Goal: Task Accomplishment & Management: Manage account settings

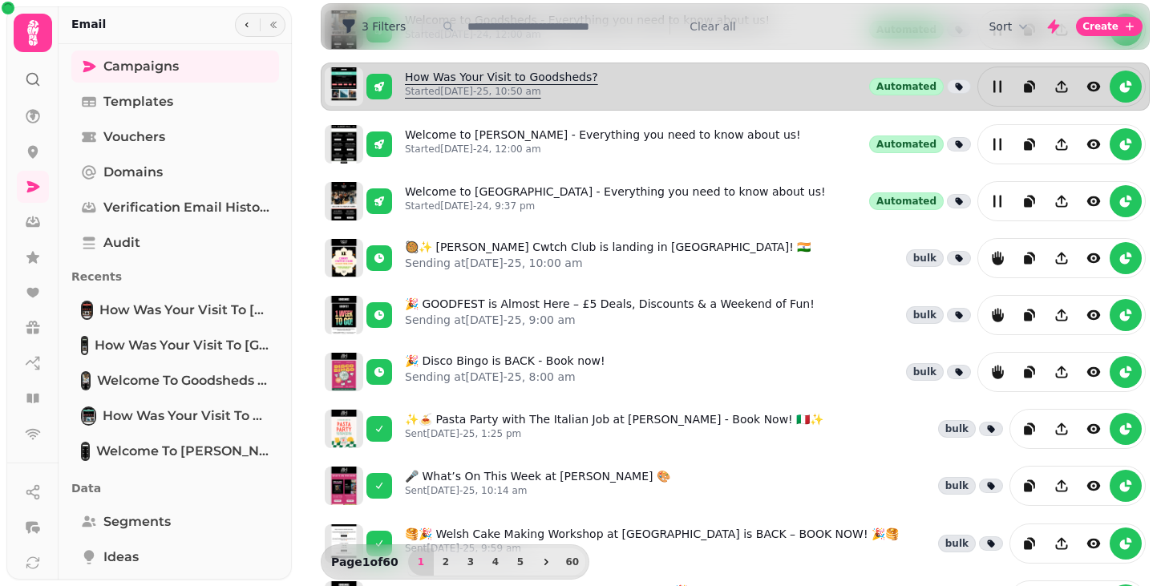
scroll to position [231, 0]
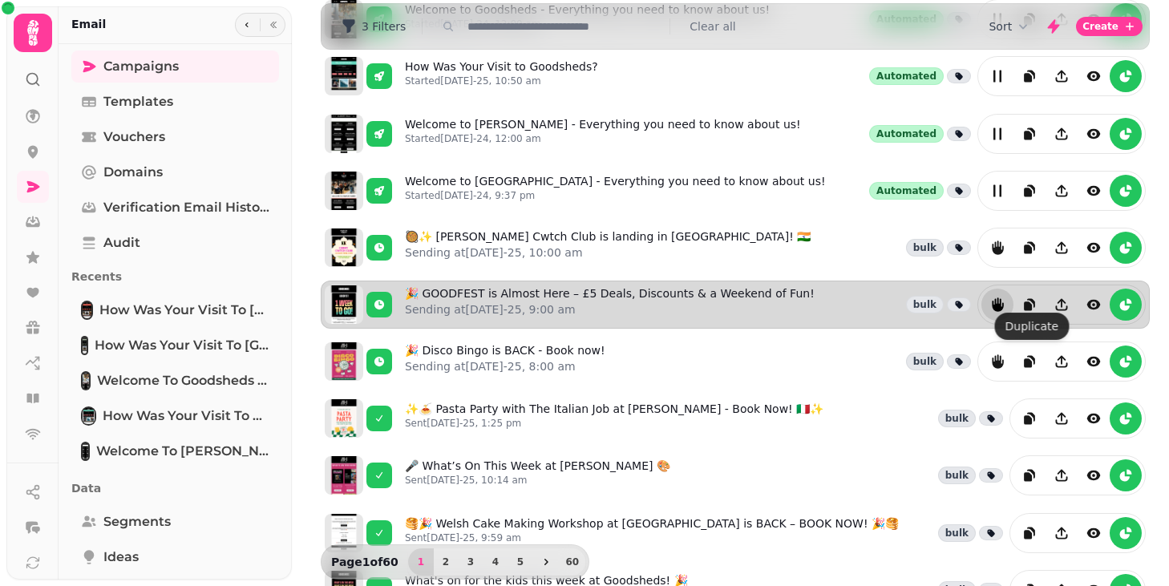
click at [1002, 297] on icon "reports" at bounding box center [997, 304] width 11 height 14
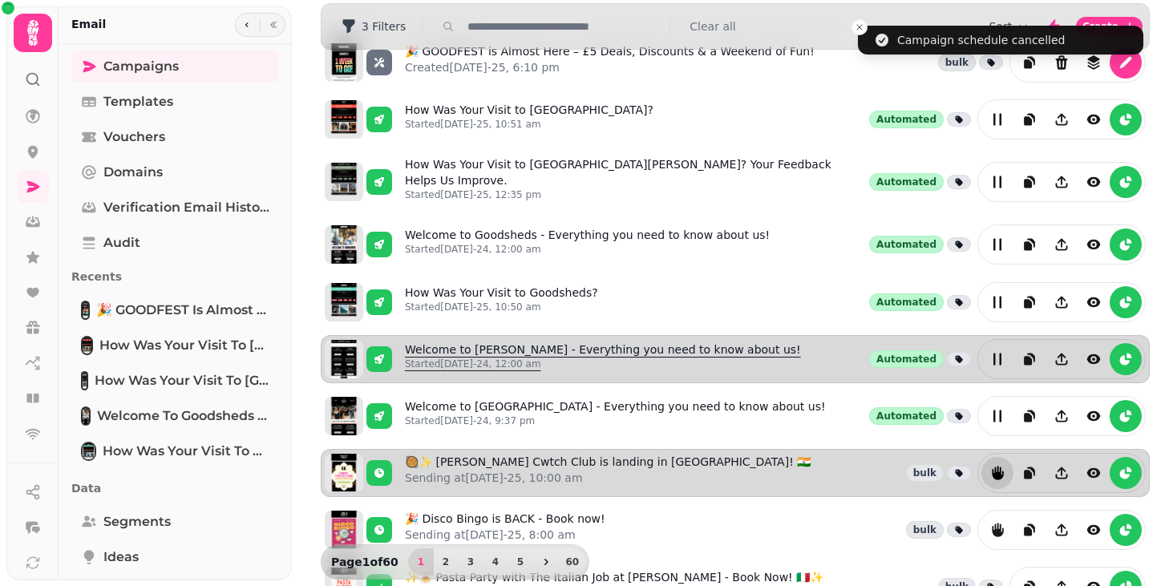
scroll to position [0, 0]
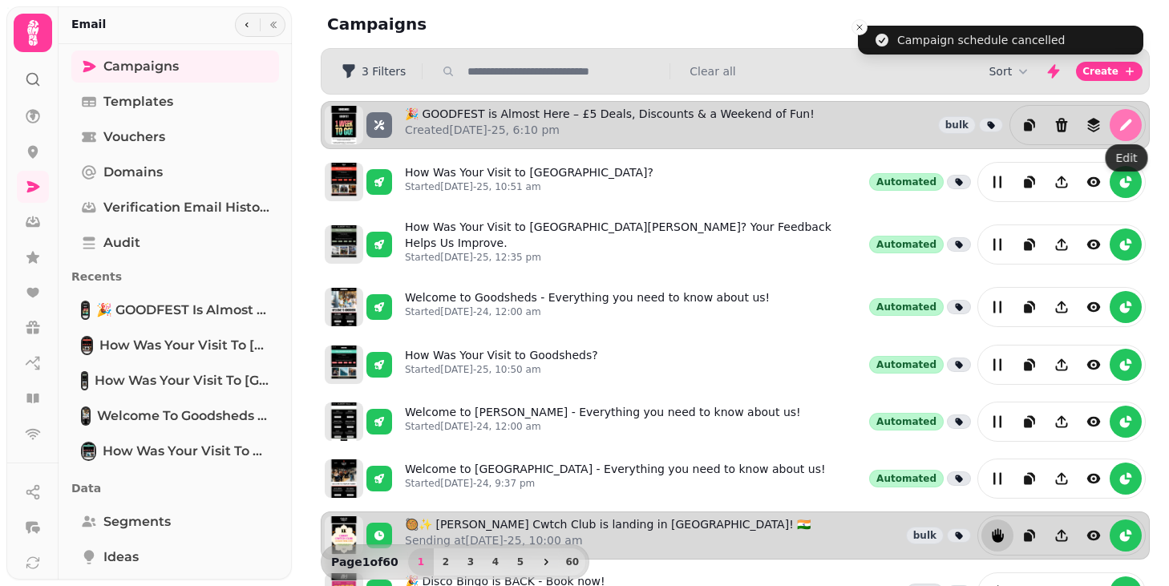
click at [1127, 126] on icon "edit" at bounding box center [1125, 125] width 16 height 16
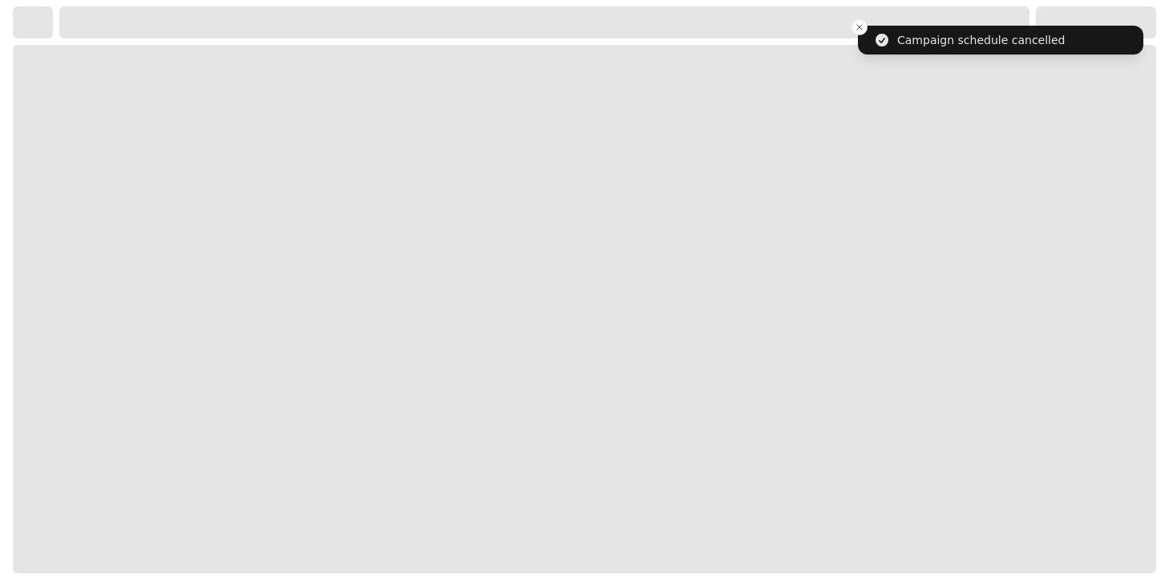
select select "**********"
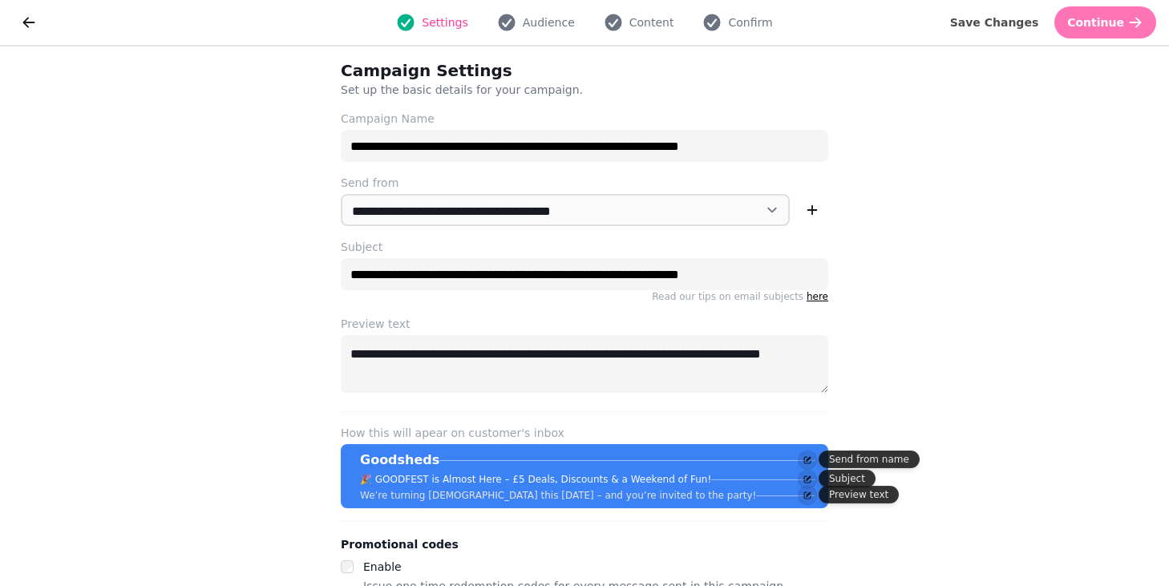
click at [1099, 26] on span "Continue" at bounding box center [1095, 22] width 57 height 11
select select "**********"
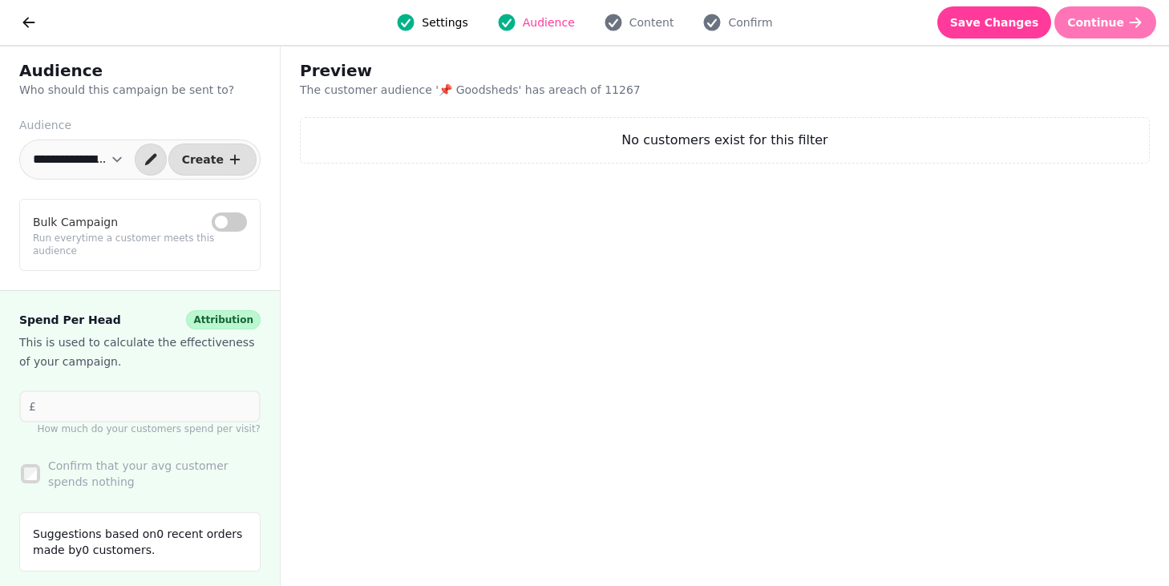
click at [1130, 36] on button "Continue" at bounding box center [1105, 22] width 102 height 32
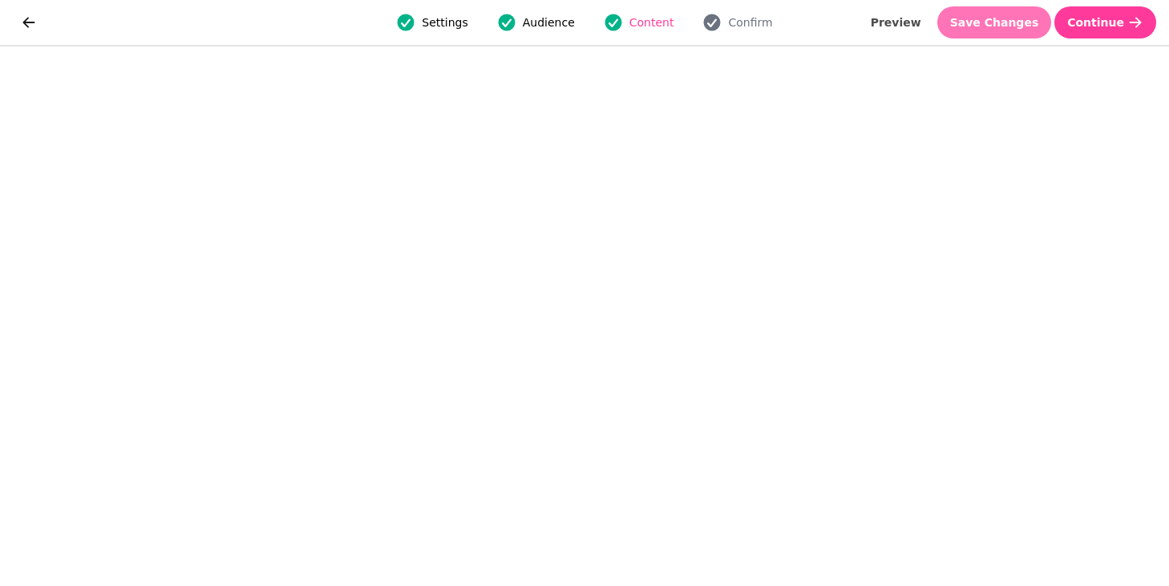
click at [1018, 26] on span "Save Changes" at bounding box center [994, 22] width 89 height 11
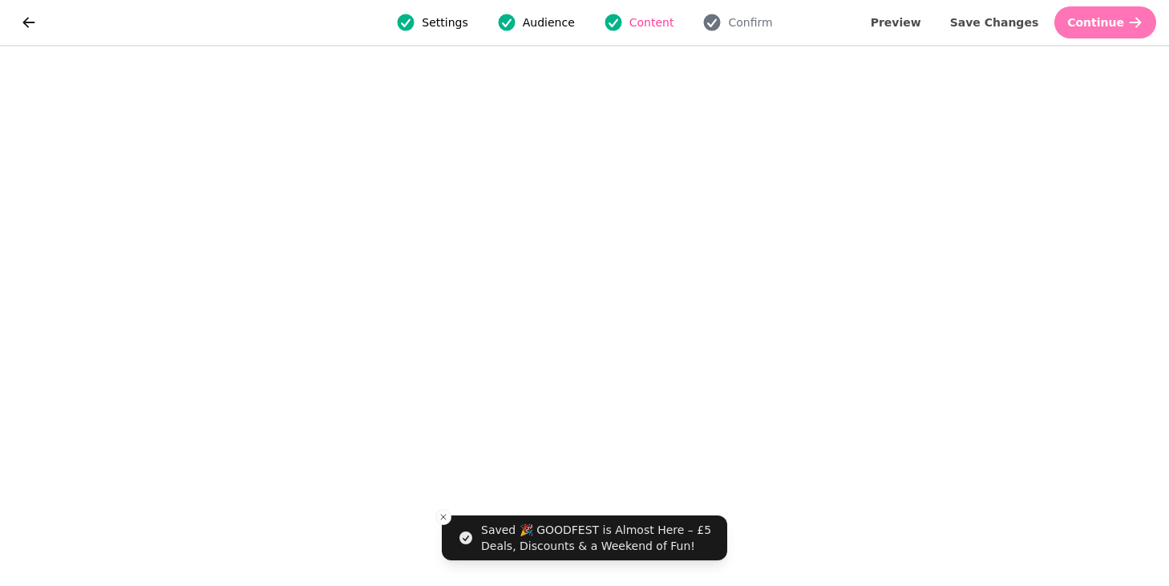
click at [1115, 28] on span "Continue" at bounding box center [1095, 22] width 57 height 11
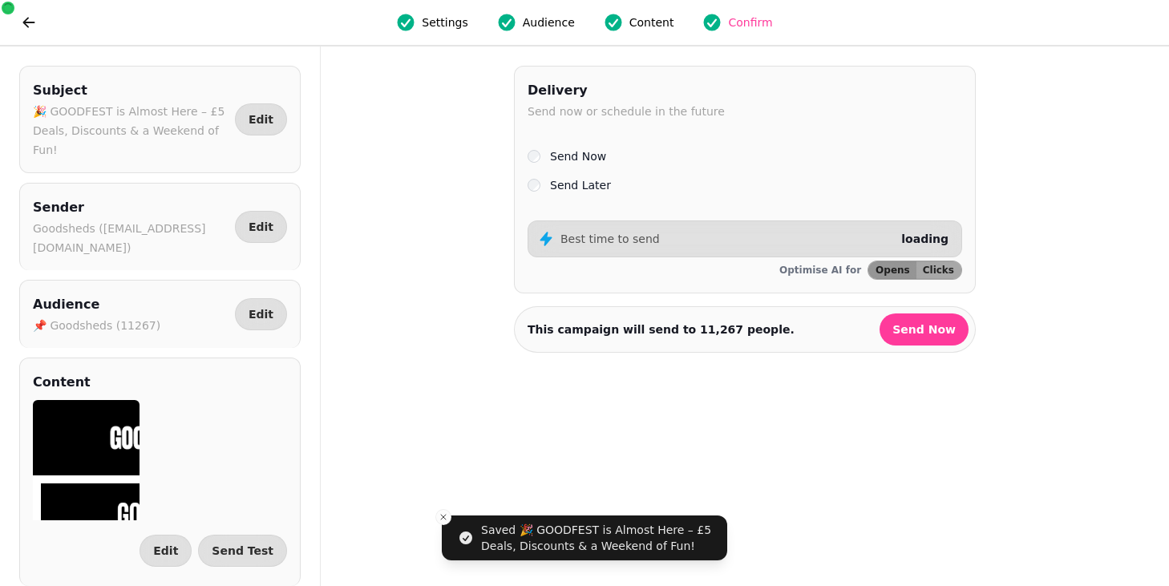
click at [587, 183] on label "Send Later" at bounding box center [580, 185] width 61 height 19
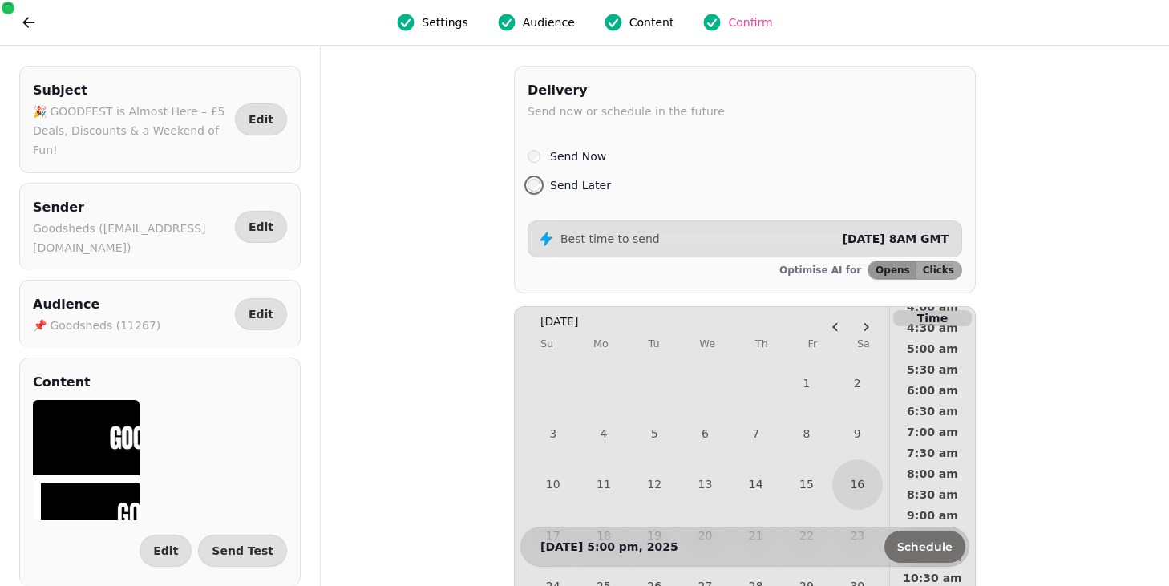
scroll to position [201, 0]
click at [812, 486] on button "15" at bounding box center [806, 484] width 51 height 51
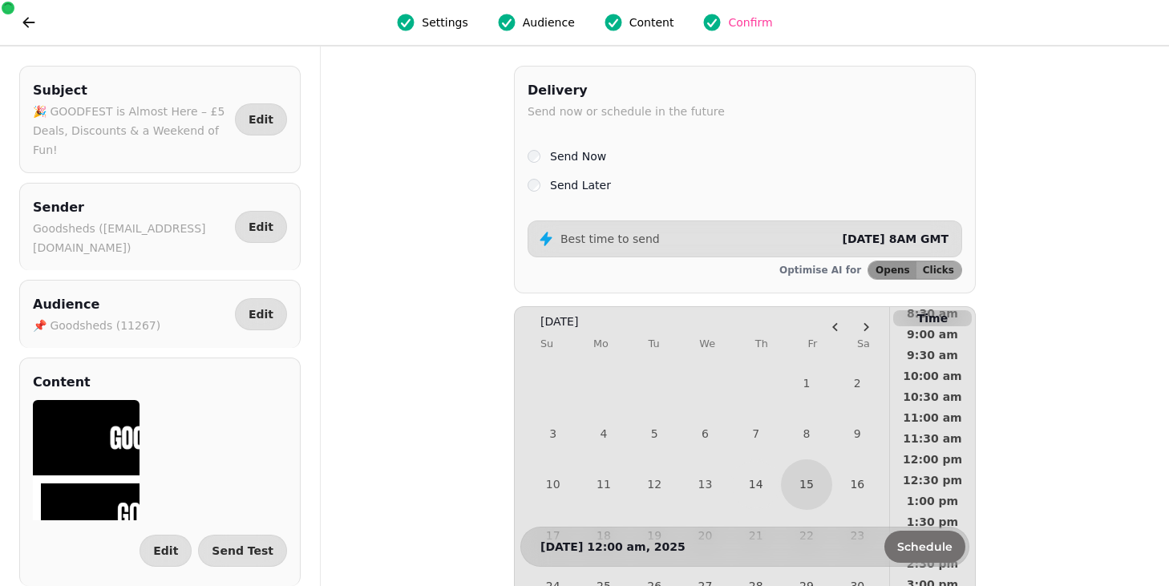
scroll to position [393, 0]
click at [923, 353] on span "9:30 am" at bounding box center [932, 354] width 59 height 11
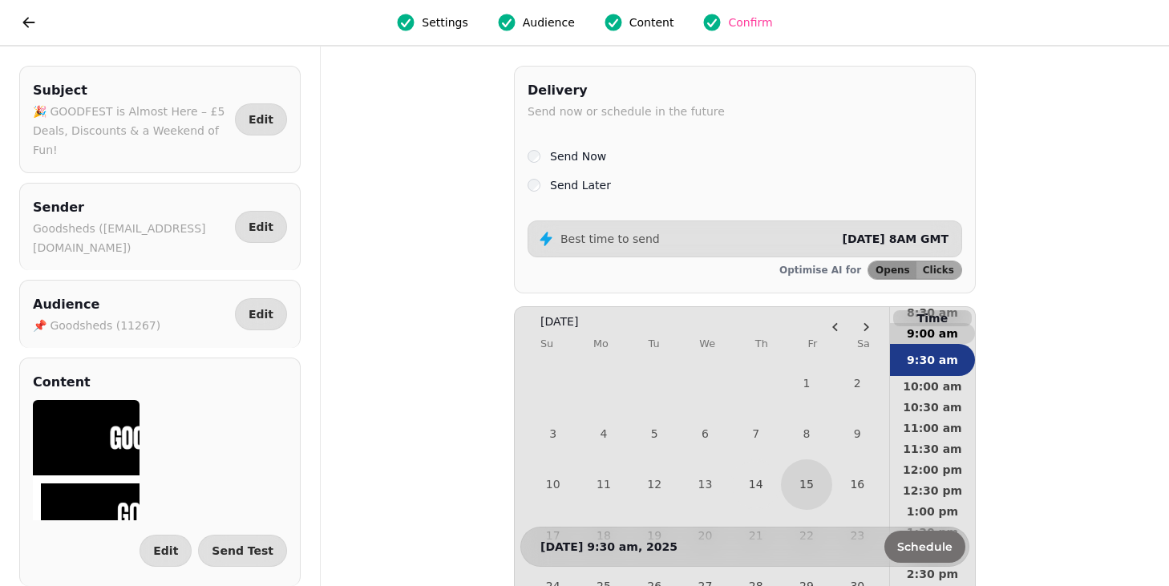
click at [917, 333] on span "9:00 am" at bounding box center [932, 333] width 59 height 11
click at [913, 552] on span "Schedule" at bounding box center [924, 546] width 55 height 11
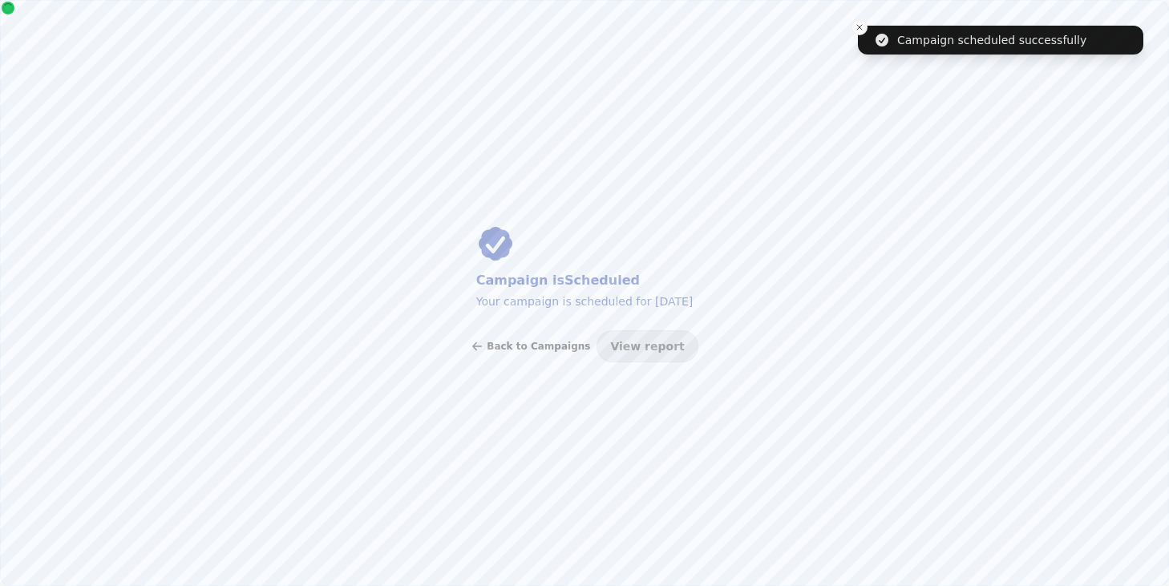
click at [552, 345] on span "Back to Campaigns" at bounding box center [538, 347] width 103 height 10
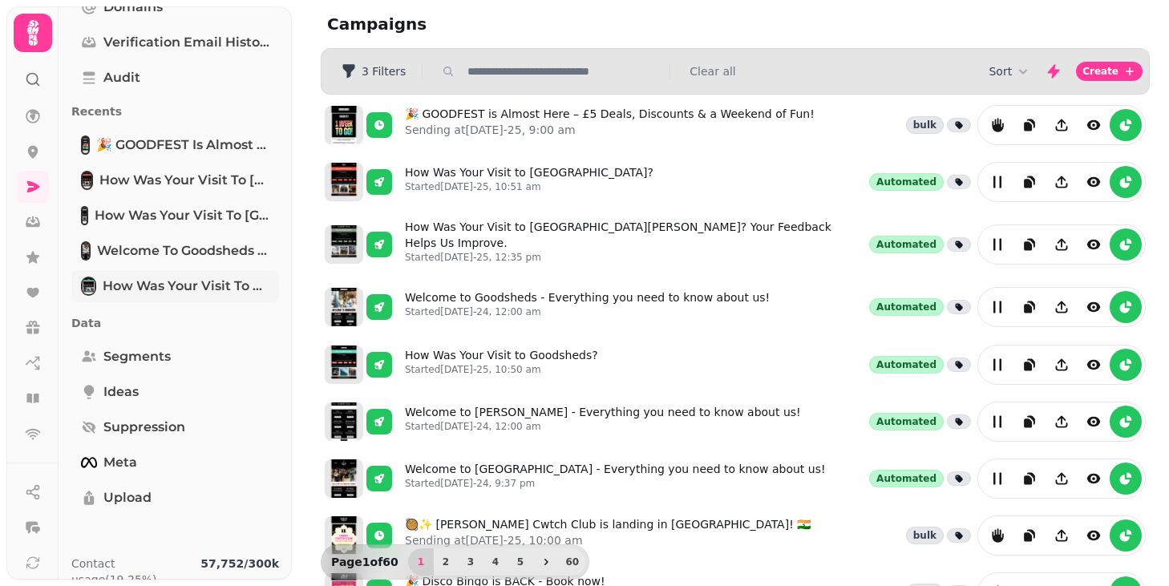
scroll to position [180, 0]
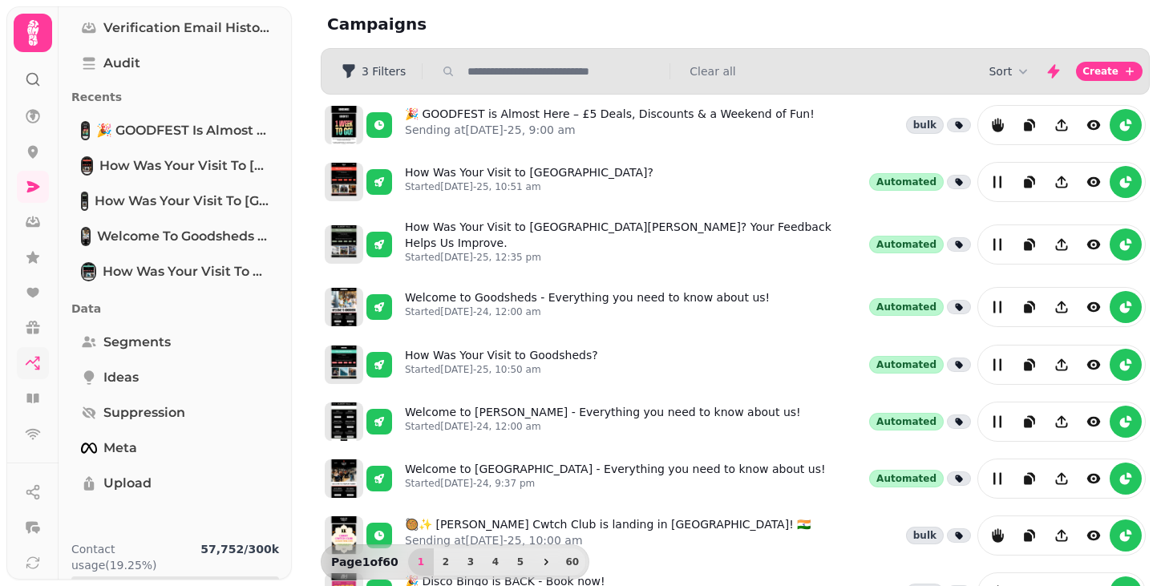
click at [42, 361] on link at bounding box center [33, 363] width 32 height 32
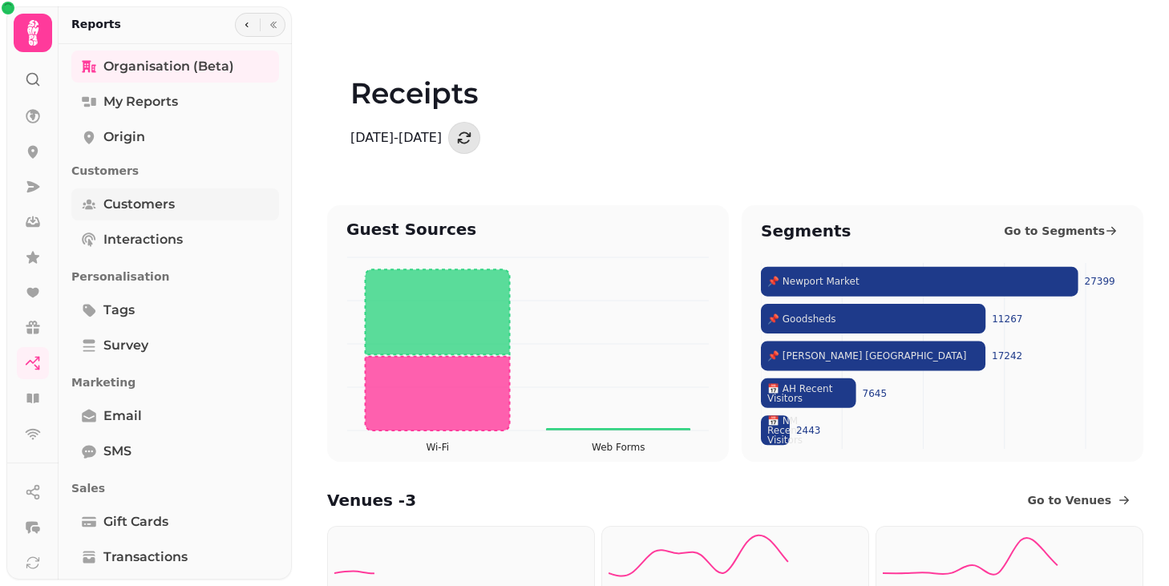
click at [157, 202] on span "Customers" at bounding box center [138, 204] width 71 height 19
select select "**"
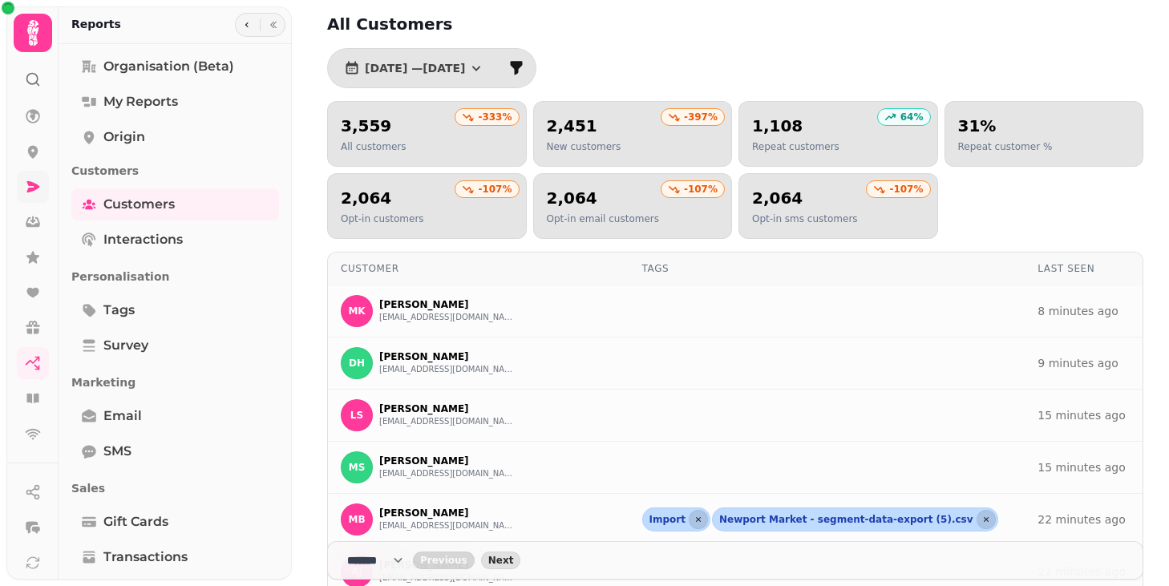
click at [41, 180] on link at bounding box center [33, 187] width 32 height 32
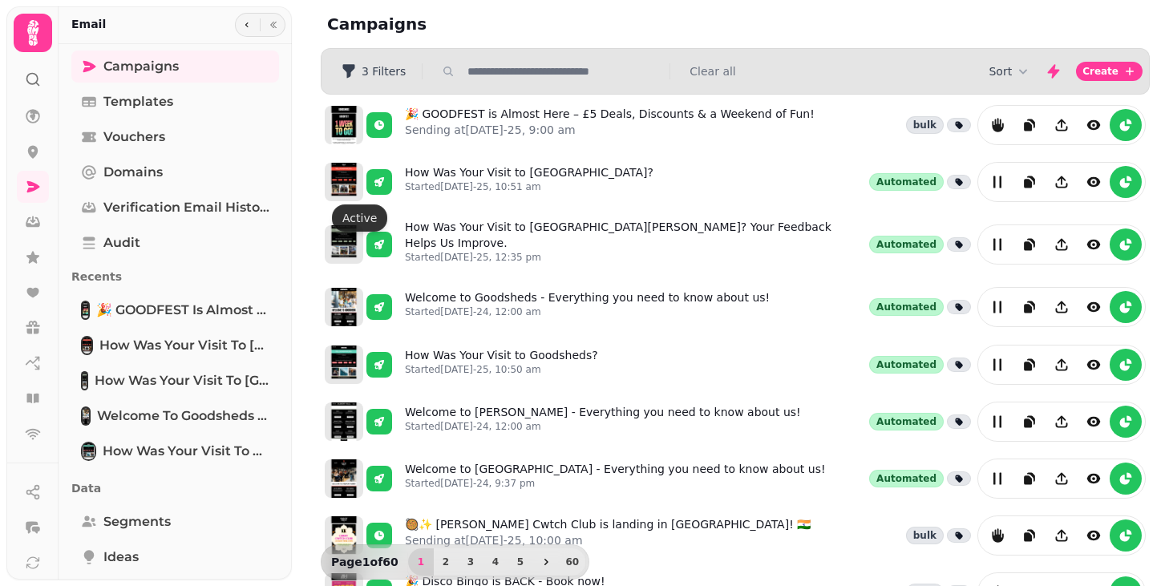
scroll to position [180, 0]
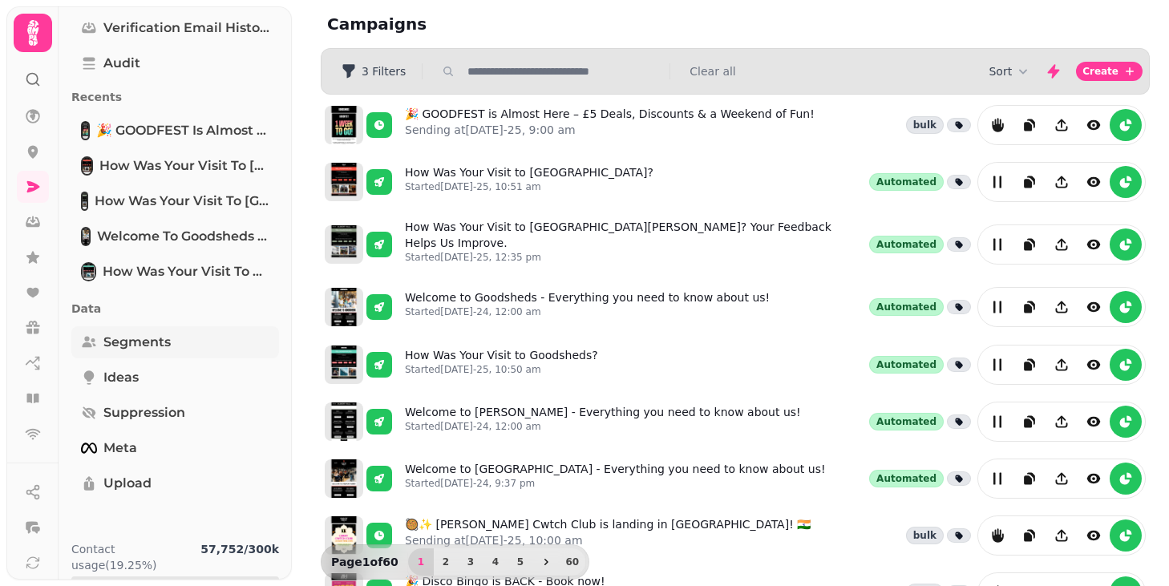
click at [110, 344] on span "Segments" at bounding box center [136, 342] width 67 height 19
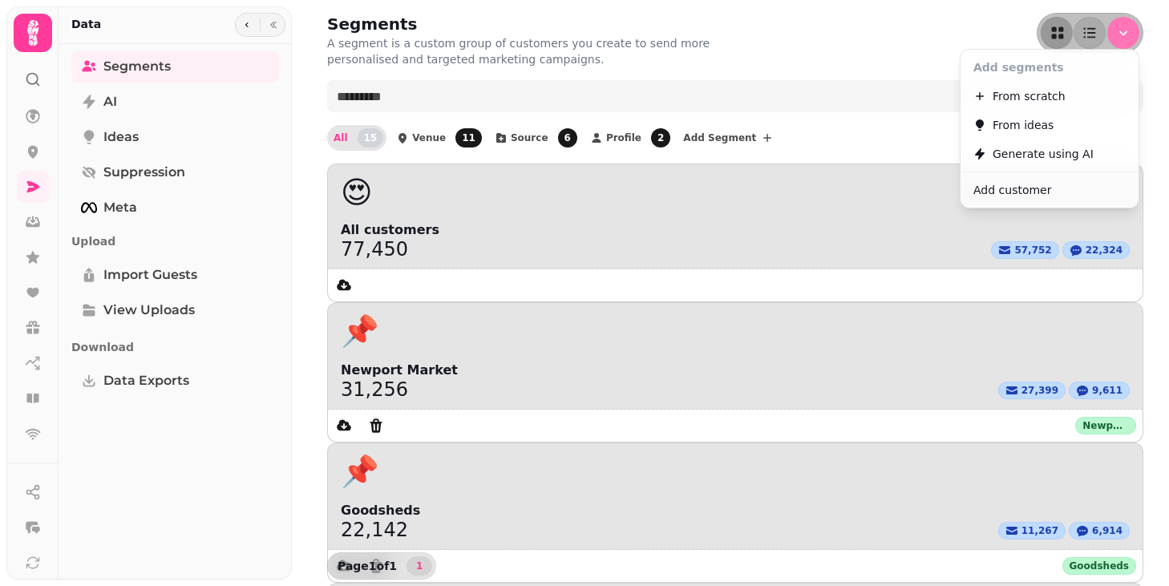
click at [1131, 32] on button "Menu" at bounding box center [1123, 33] width 32 height 32
click at [1016, 184] on span "Add customer" at bounding box center [1012, 189] width 78 height 19
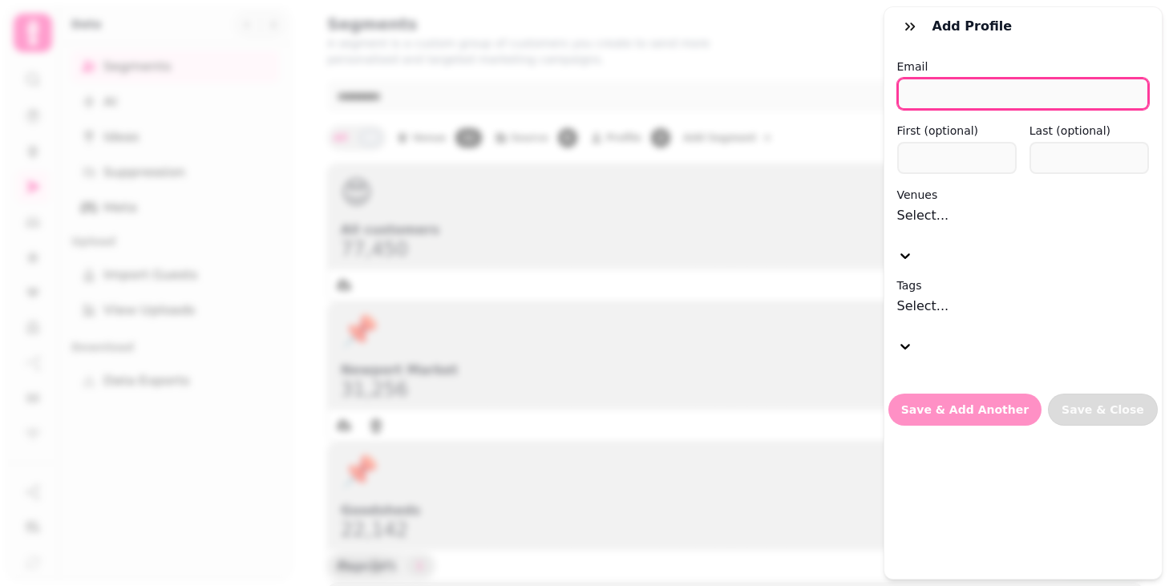
click at [983, 87] on input "email" at bounding box center [1023, 94] width 253 height 32
paste input "**********"
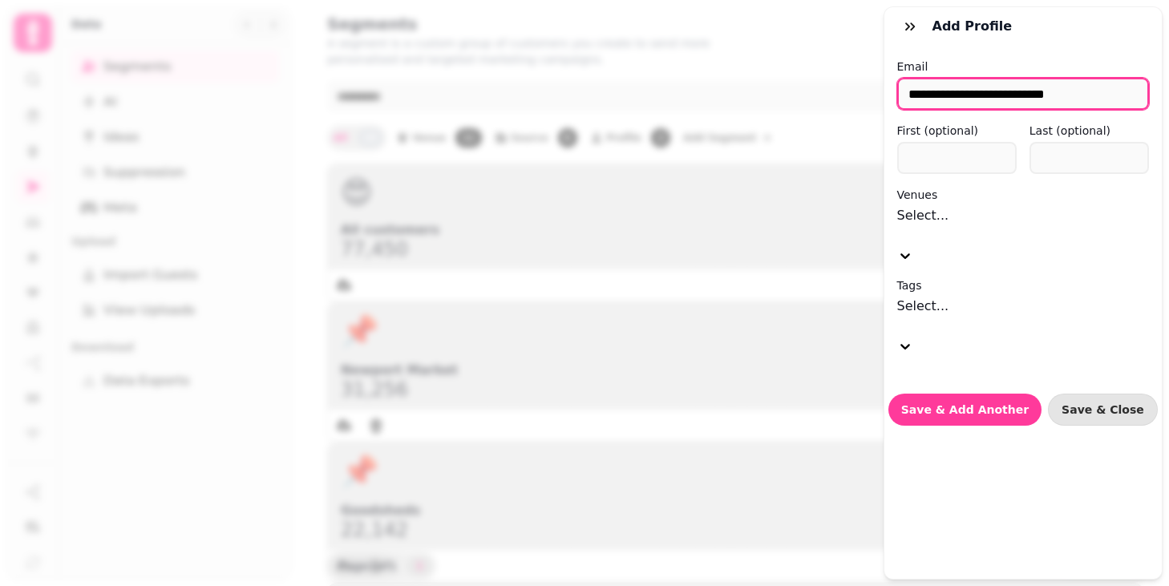
type input "**********"
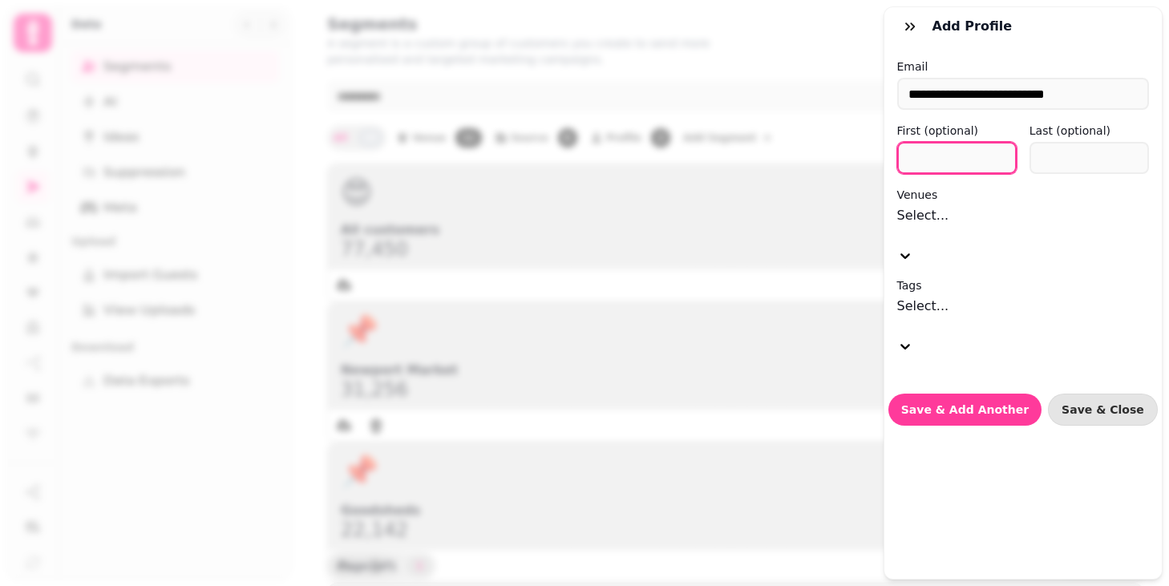
click at [933, 163] on input "text" at bounding box center [956, 158] width 119 height 32
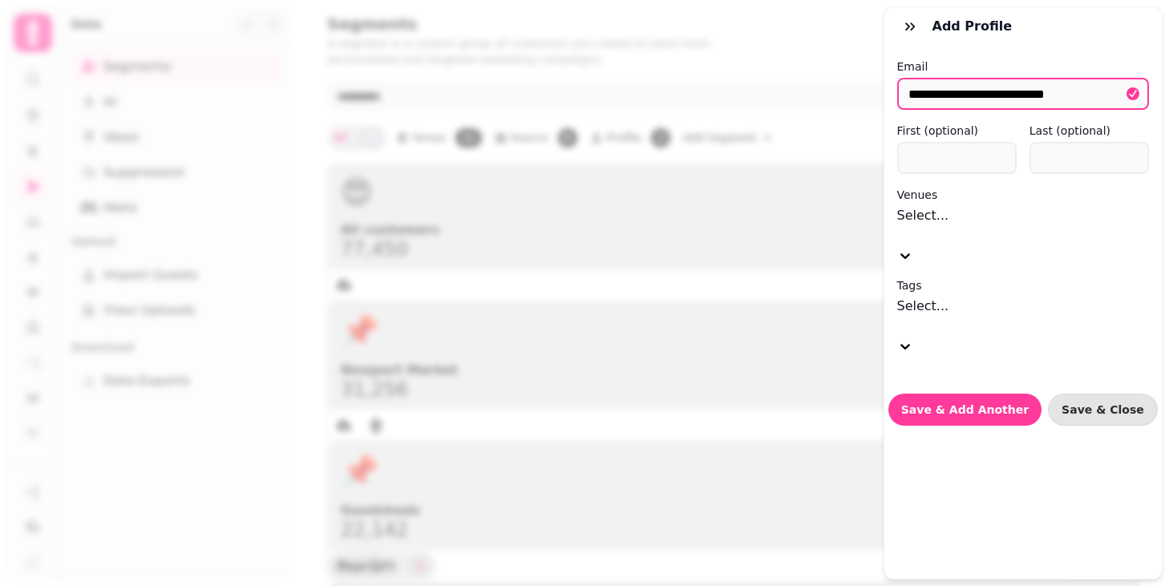
click at [915, 225] on div at bounding box center [1023, 235] width 253 height 20
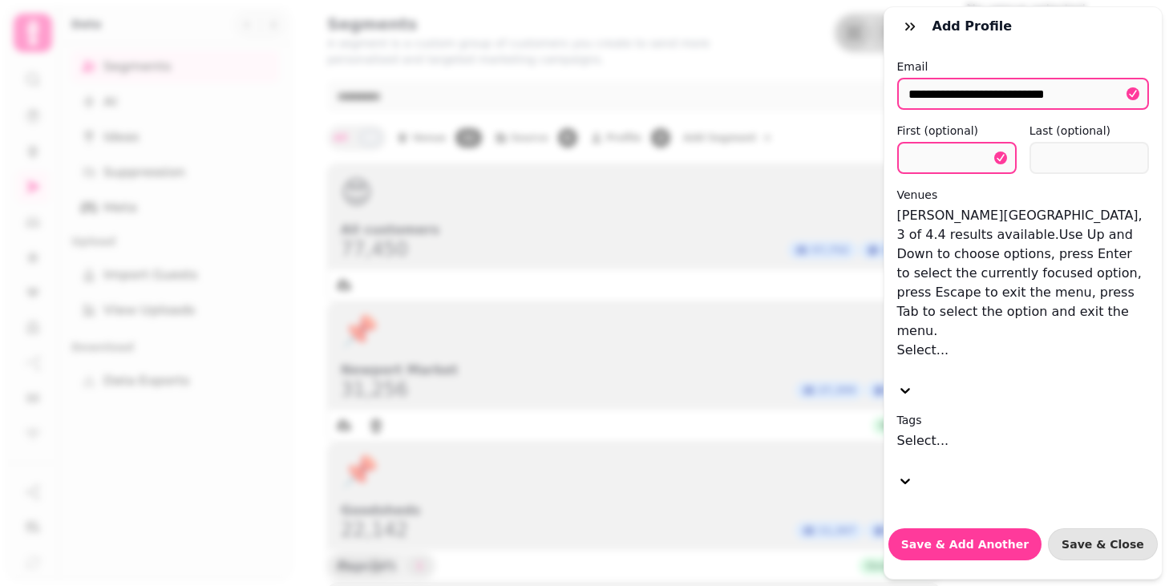
click at [966, 38] on div "Goodsheds" at bounding box center [1067, 28] width 203 height 19
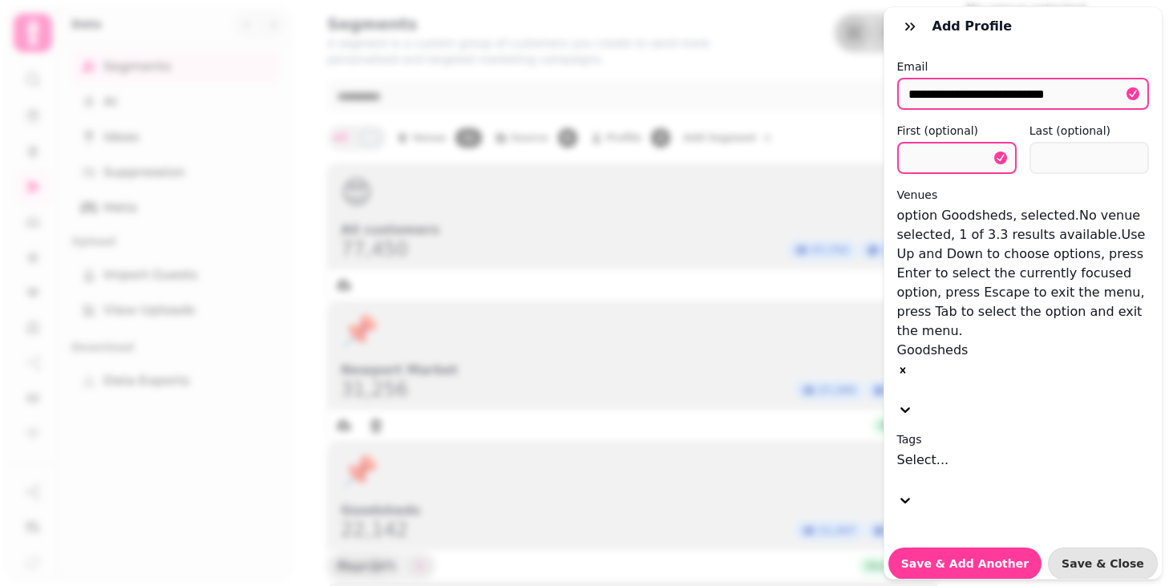
click at [1024, 189] on label "Venues" at bounding box center [1023, 195] width 253 height 16
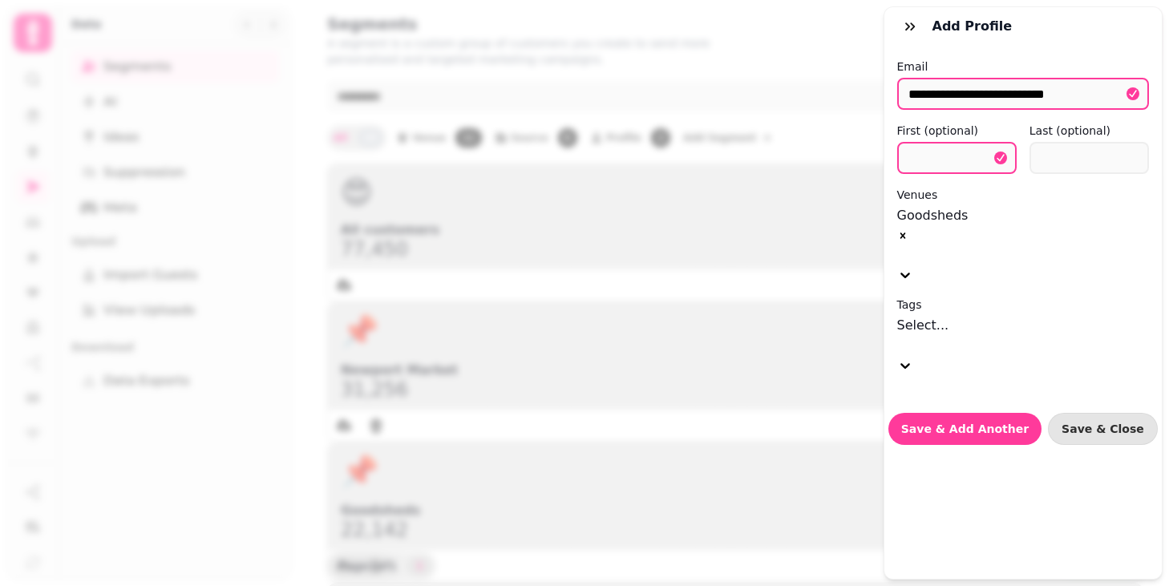
click at [910, 363] on icon at bounding box center [905, 366] width 10 height 6
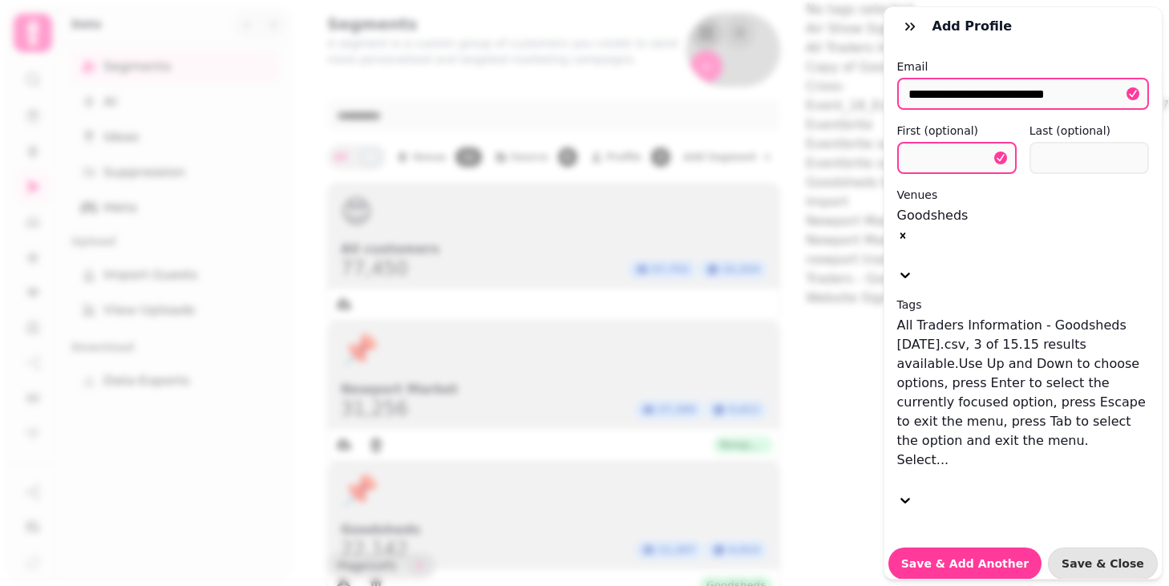
scroll to position [26, 0]
click at [1044, 77] on div "Copy of Goodsheds Trader emails for newsletter.csv" at bounding box center [1088, 67] width 564 height 19
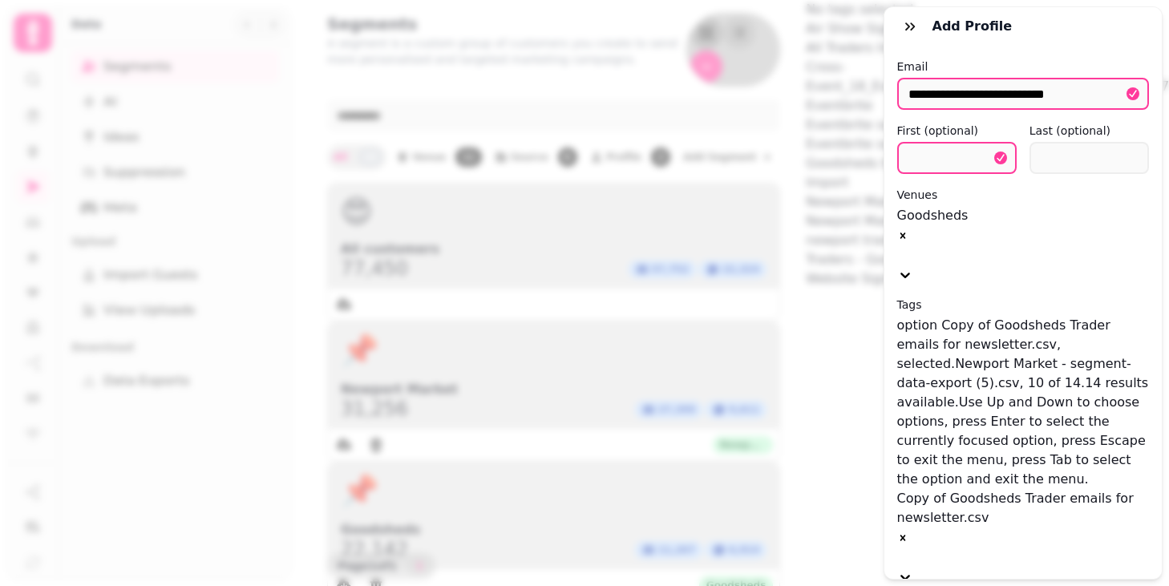
scroll to position [153, 0]
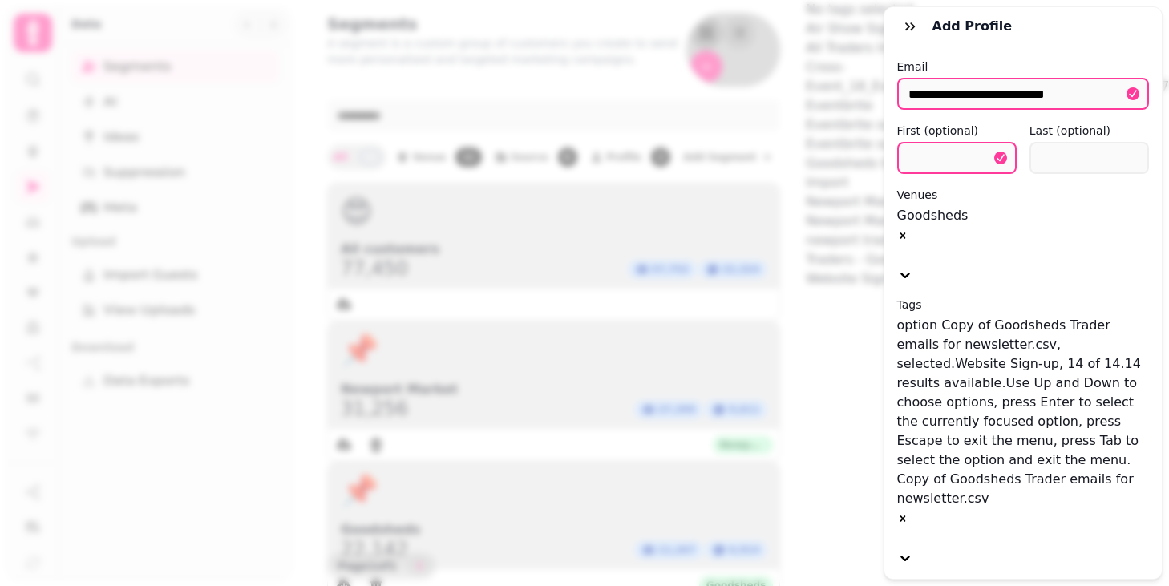
click at [937, 289] on div "Website Sign-up" at bounding box center [1088, 278] width 564 height 19
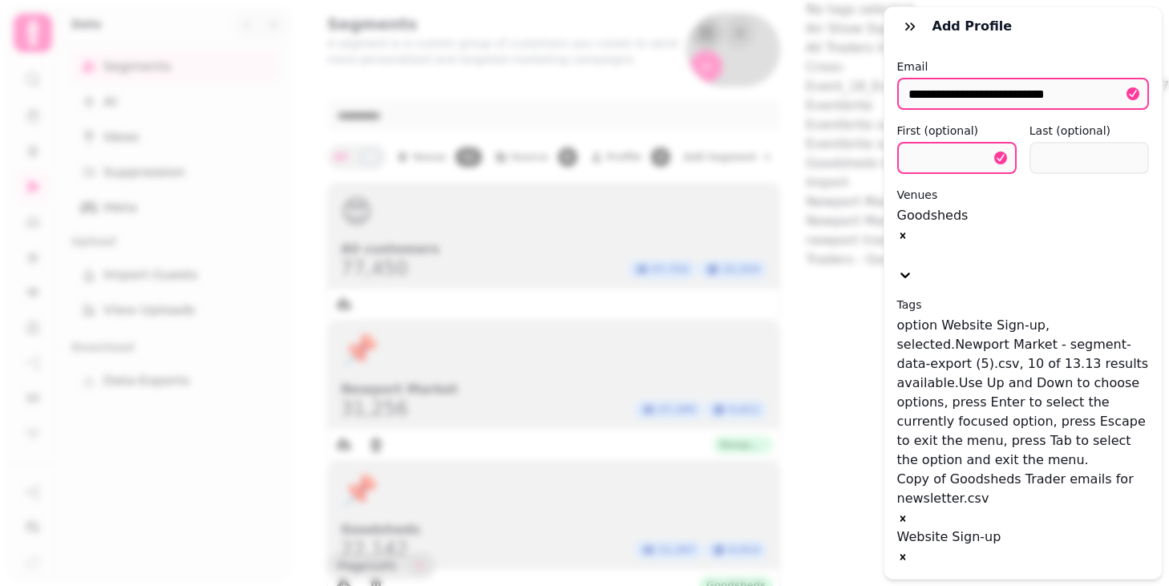
scroll to position [0, 0]
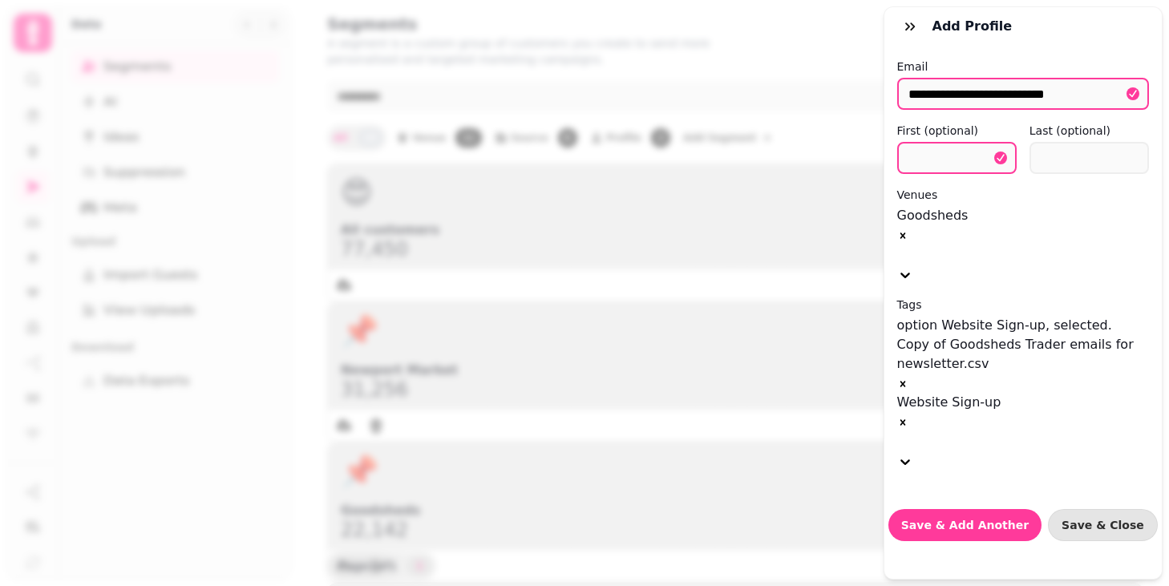
click at [913, 454] on icon at bounding box center [905, 462] width 16 height 16
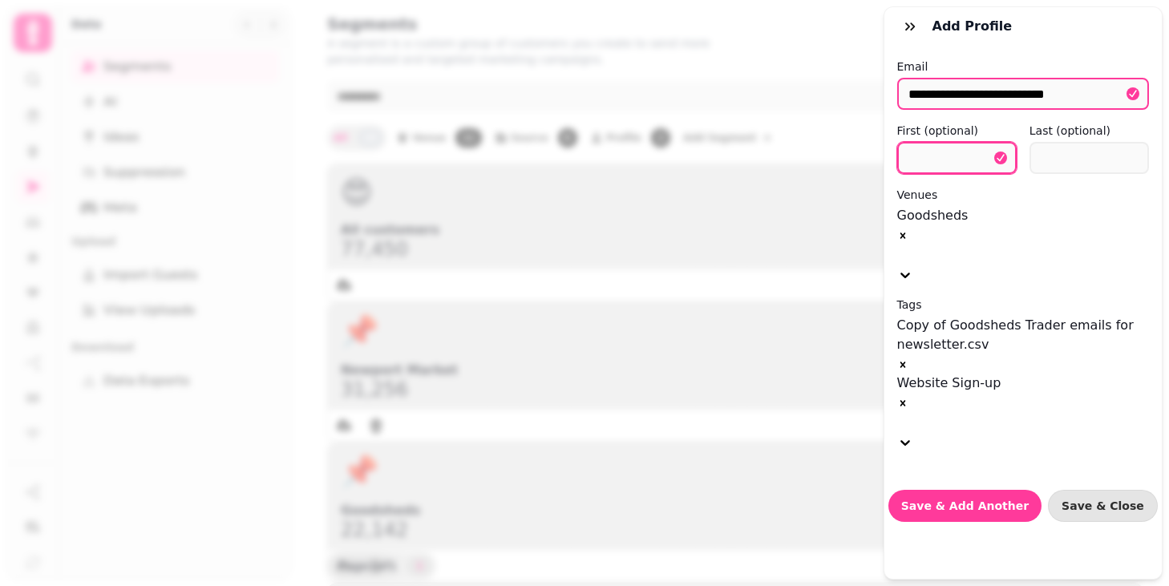
click at [942, 156] on input "text" at bounding box center [956, 158] width 119 height 32
type input "*****"
click at [1075, 143] on input "text" at bounding box center [1088, 158] width 119 height 32
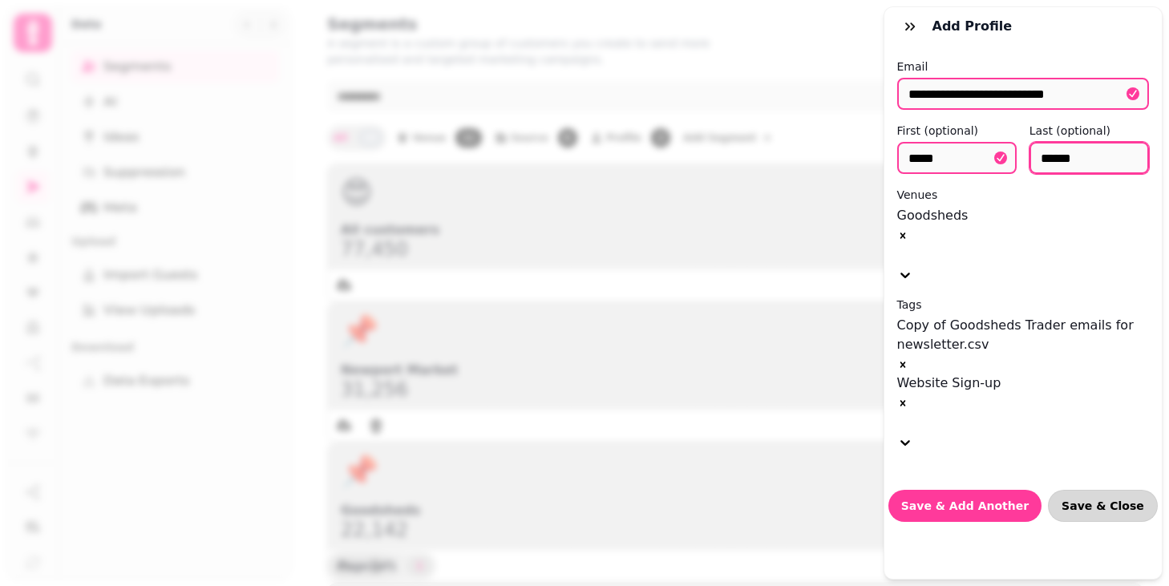
type input "******"
click at [1095, 490] on button "Save & Close" at bounding box center [1103, 506] width 110 height 32
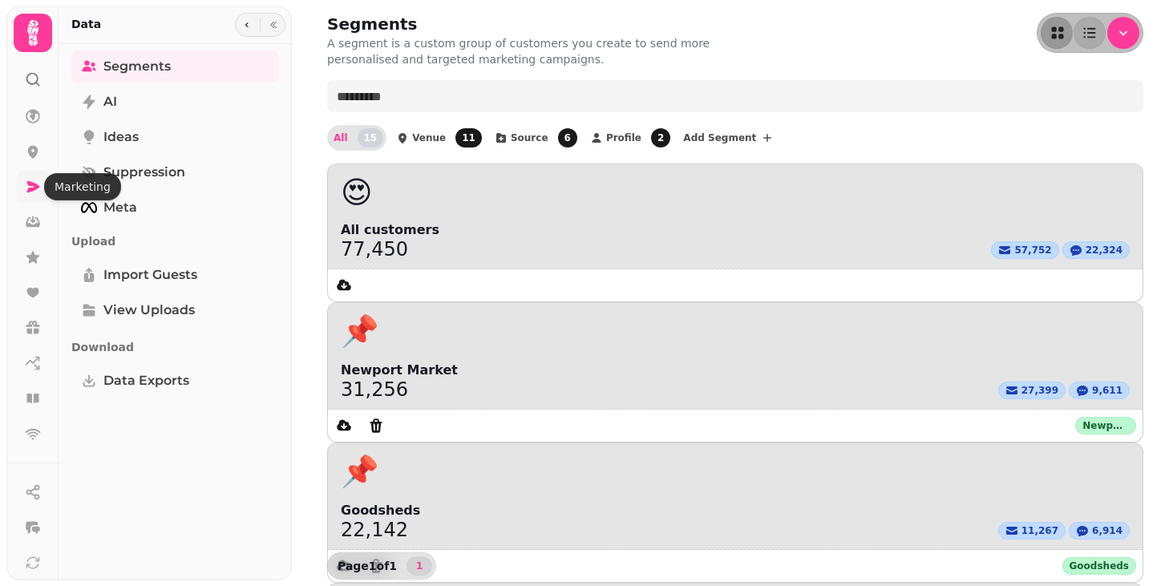
click at [35, 194] on icon at bounding box center [33, 187] width 16 height 16
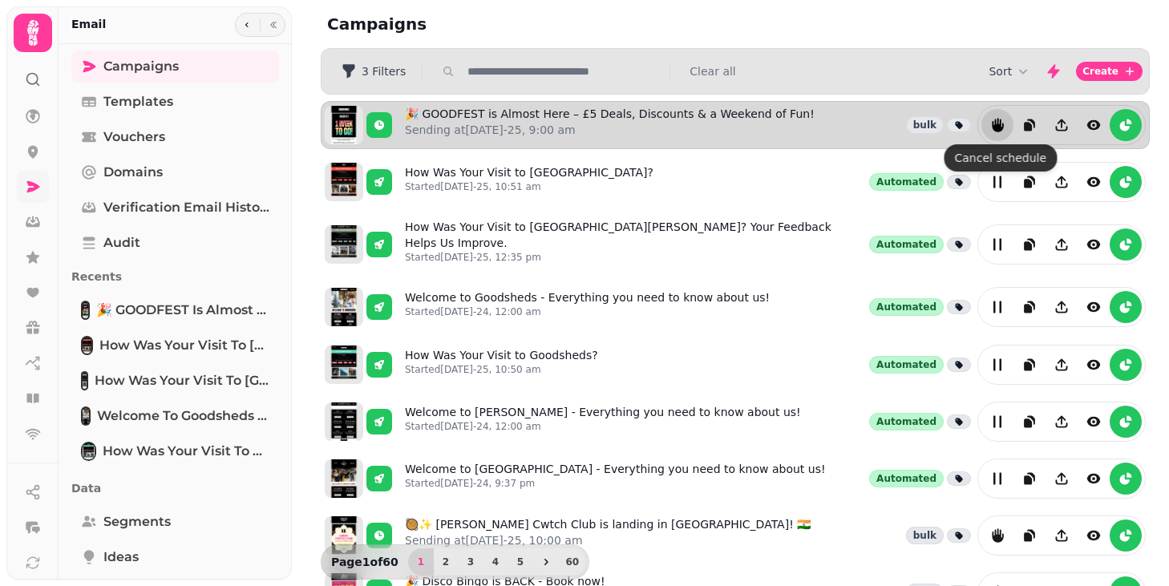
click at [999, 121] on icon "reports" at bounding box center [997, 125] width 16 height 16
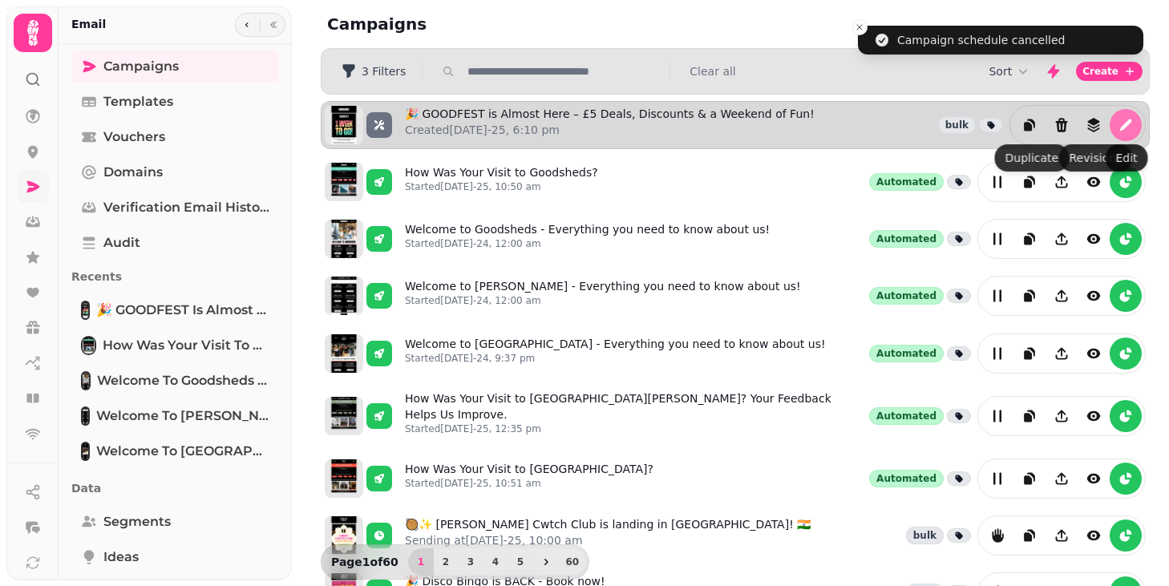
click at [1124, 127] on icon "edit" at bounding box center [1126, 125] width 12 height 12
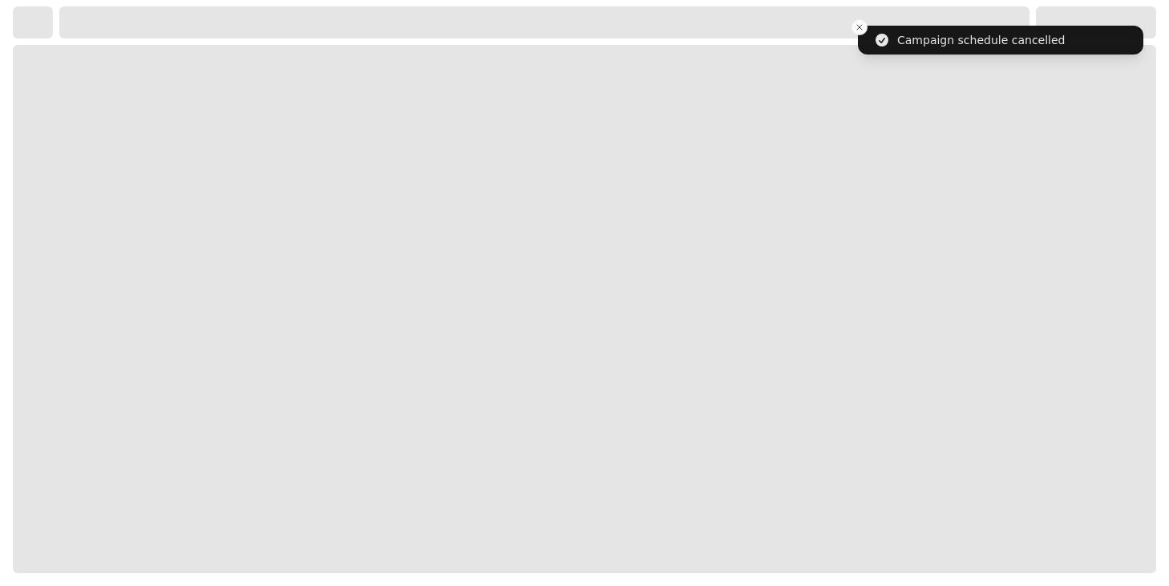
select select "**********"
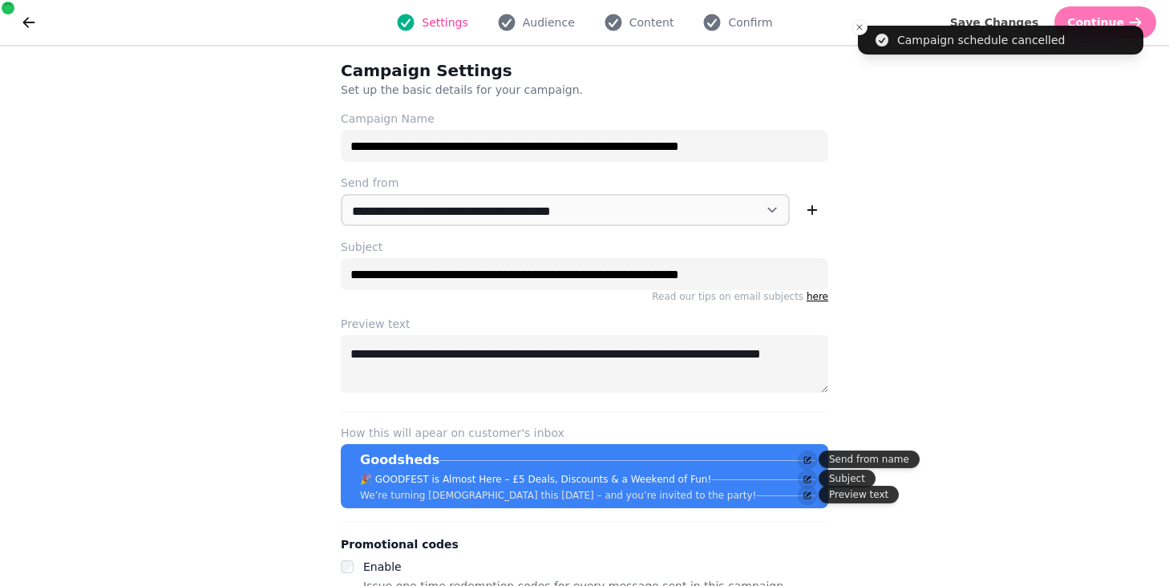
click at [1147, 15] on button "Continue" at bounding box center [1105, 22] width 102 height 32
select select "**********"
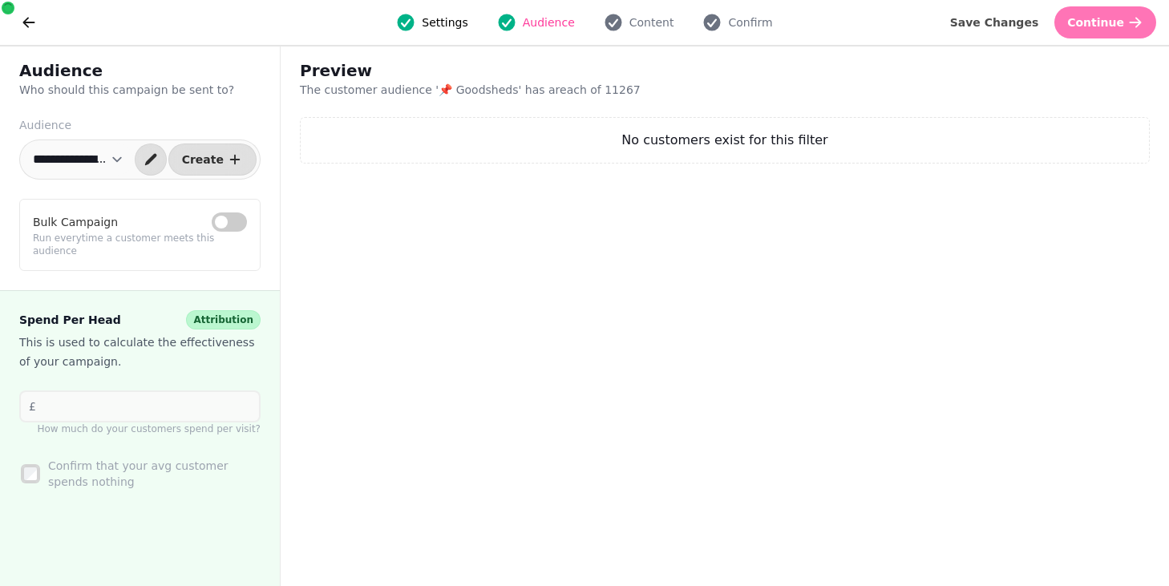
click at [1117, 26] on span "Continue" at bounding box center [1095, 22] width 57 height 11
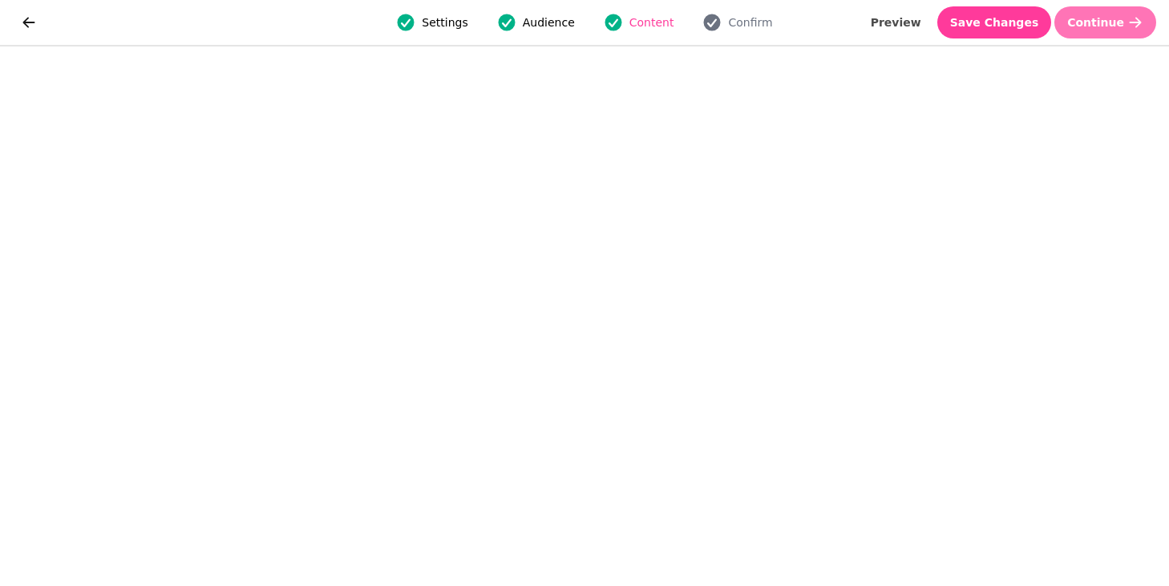
click at [1142, 17] on icon "button" at bounding box center [1135, 22] width 16 height 16
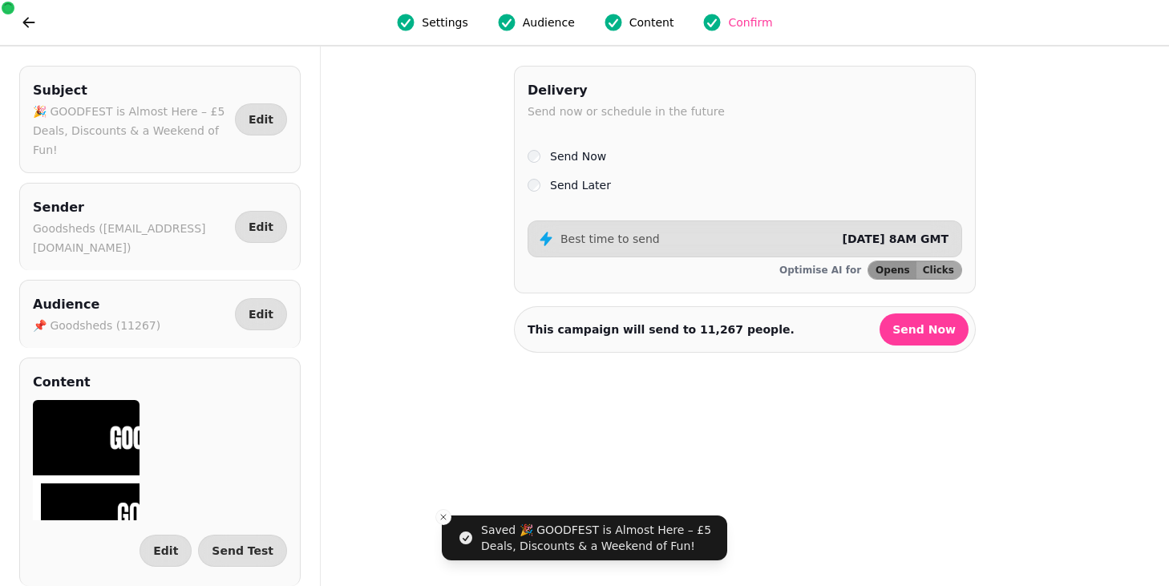
click at [553, 186] on label "Send Later" at bounding box center [580, 185] width 61 height 19
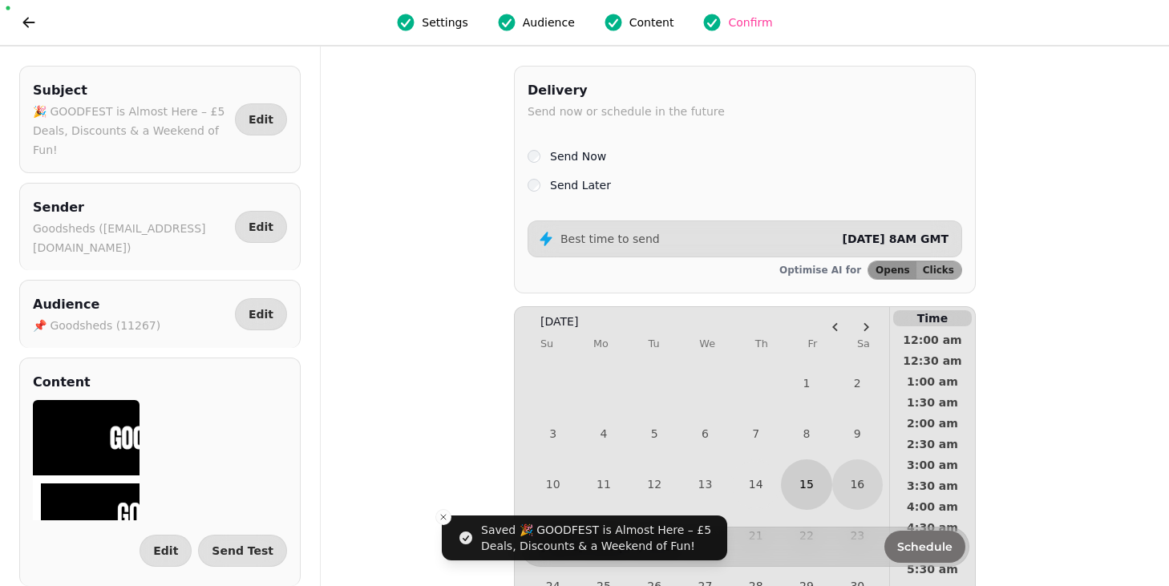
click at [802, 491] on button "15" at bounding box center [806, 484] width 51 height 51
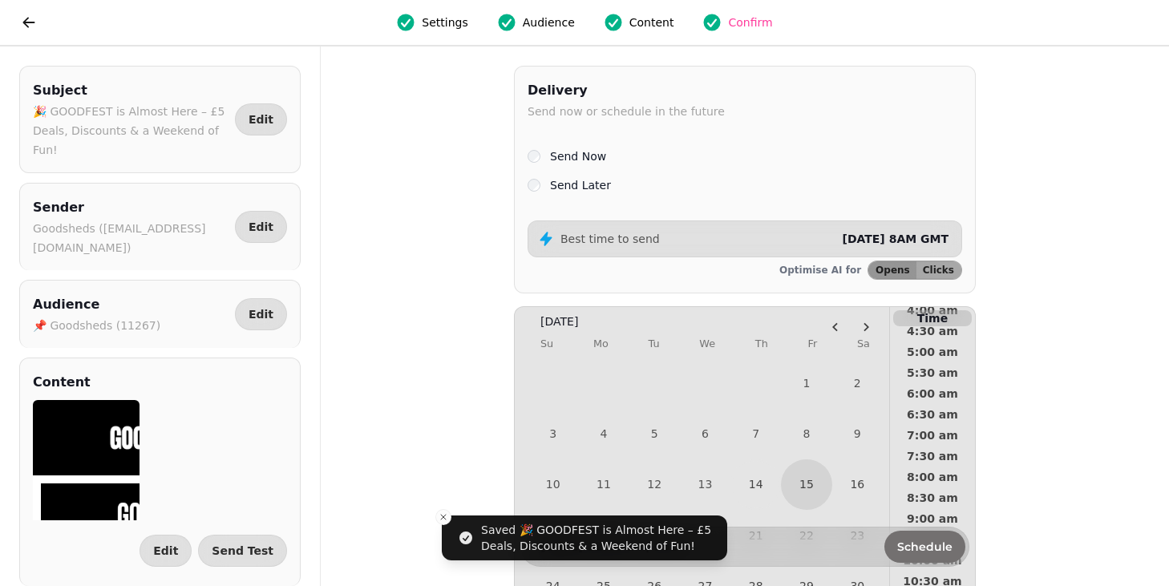
scroll to position [209, 0]
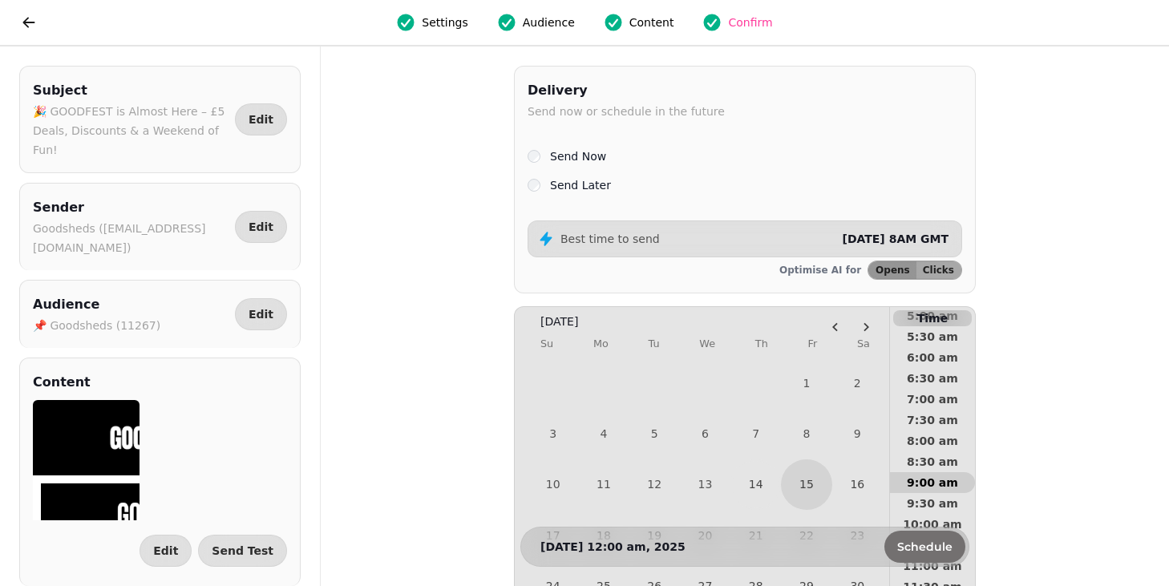
click at [928, 486] on span "9:00 am" at bounding box center [932, 482] width 59 height 11
click at [932, 541] on span "Schedule" at bounding box center [924, 546] width 55 height 11
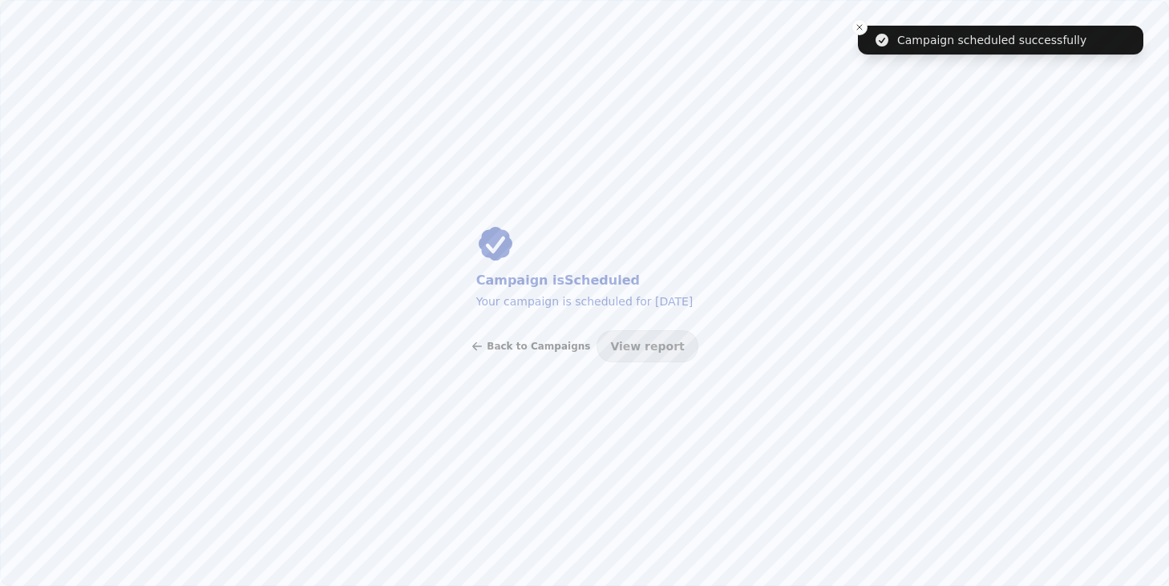
click at [536, 346] on span "Back to Campaigns" at bounding box center [538, 347] width 103 height 10
